Goal: Use online tool/utility: Utilize a website feature to perform a specific function

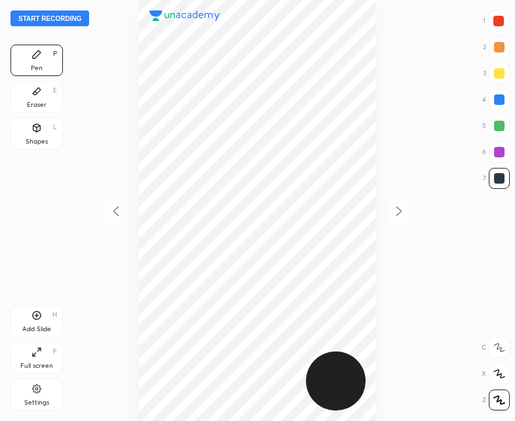
scroll to position [421, 305]
click at [44, 96] on div "Eraser E" at bounding box center [36, 96] width 52 height 31
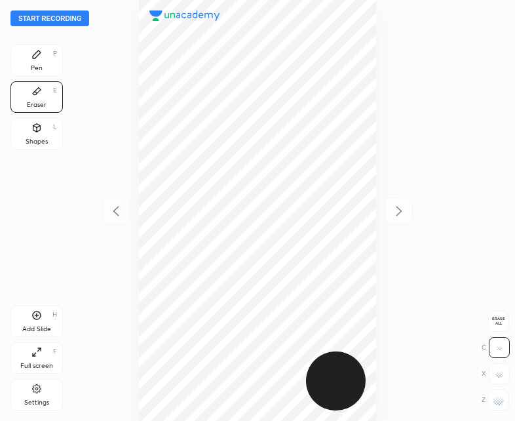
click at [35, 47] on div "Pen P" at bounding box center [36, 60] width 52 height 31
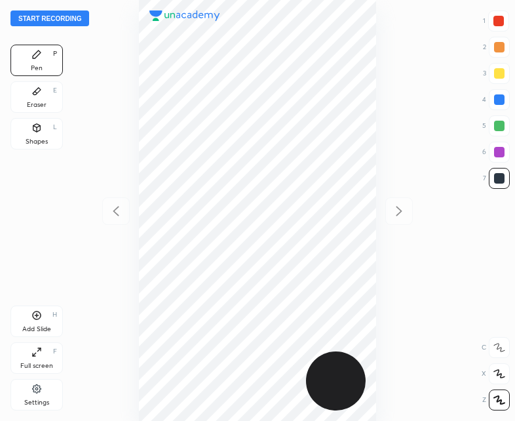
click at [37, 104] on div "Eraser" at bounding box center [37, 105] width 20 height 7
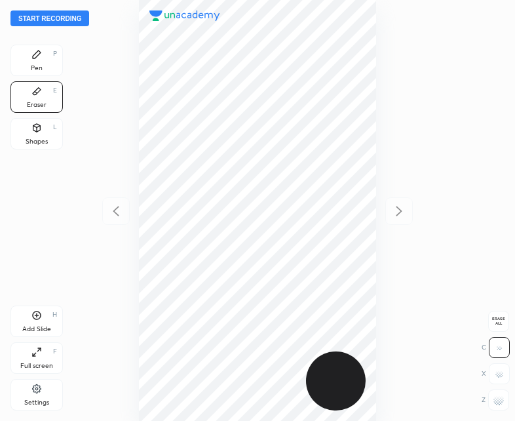
click at [38, 56] on icon at bounding box center [37, 54] width 8 height 8
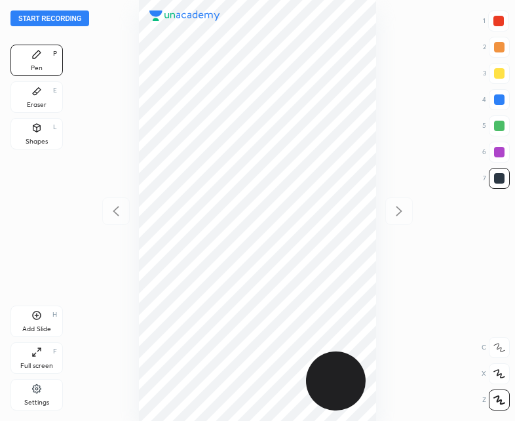
click at [41, 326] on div "Add Slide" at bounding box center [36, 329] width 29 height 7
click at [115, 211] on icon at bounding box center [116, 211] width 16 height 16
click at [403, 216] on icon at bounding box center [399, 211] width 16 height 16
